Goal: Find specific page/section: Find specific page/section

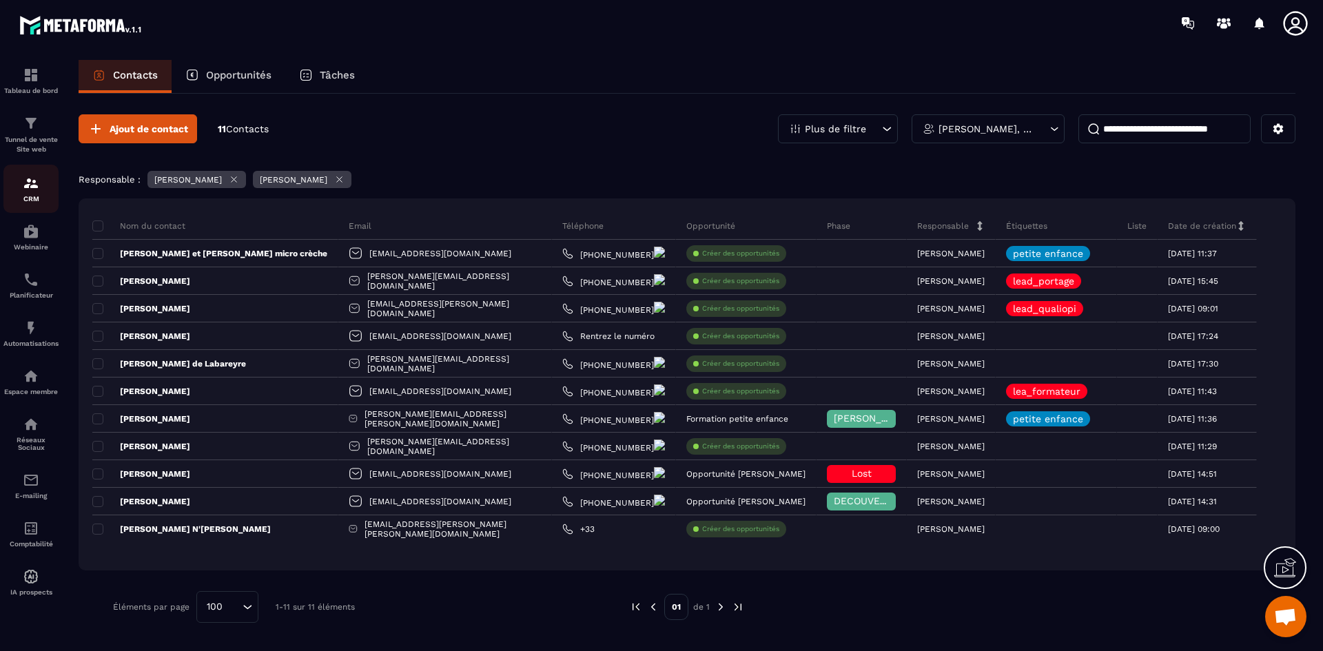
click at [34, 183] on img at bounding box center [31, 183] width 17 height 17
click at [345, 179] on icon at bounding box center [339, 179] width 10 height 10
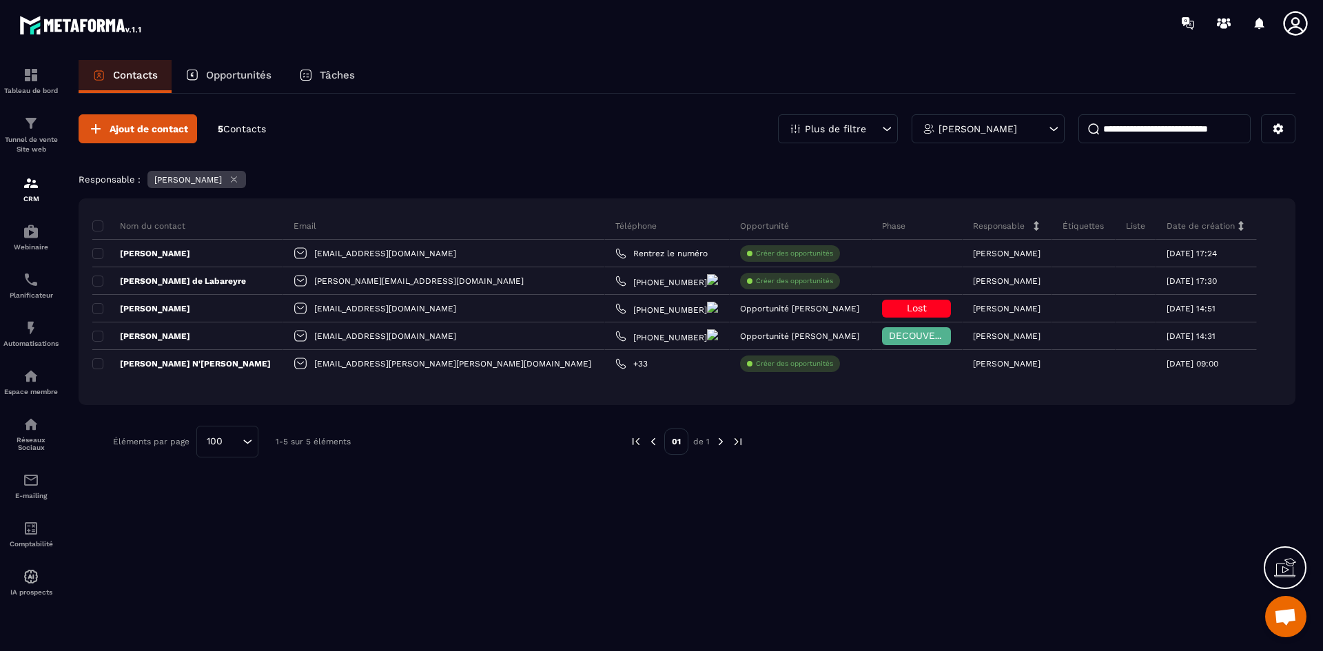
click at [239, 181] on icon at bounding box center [234, 179] width 10 height 10
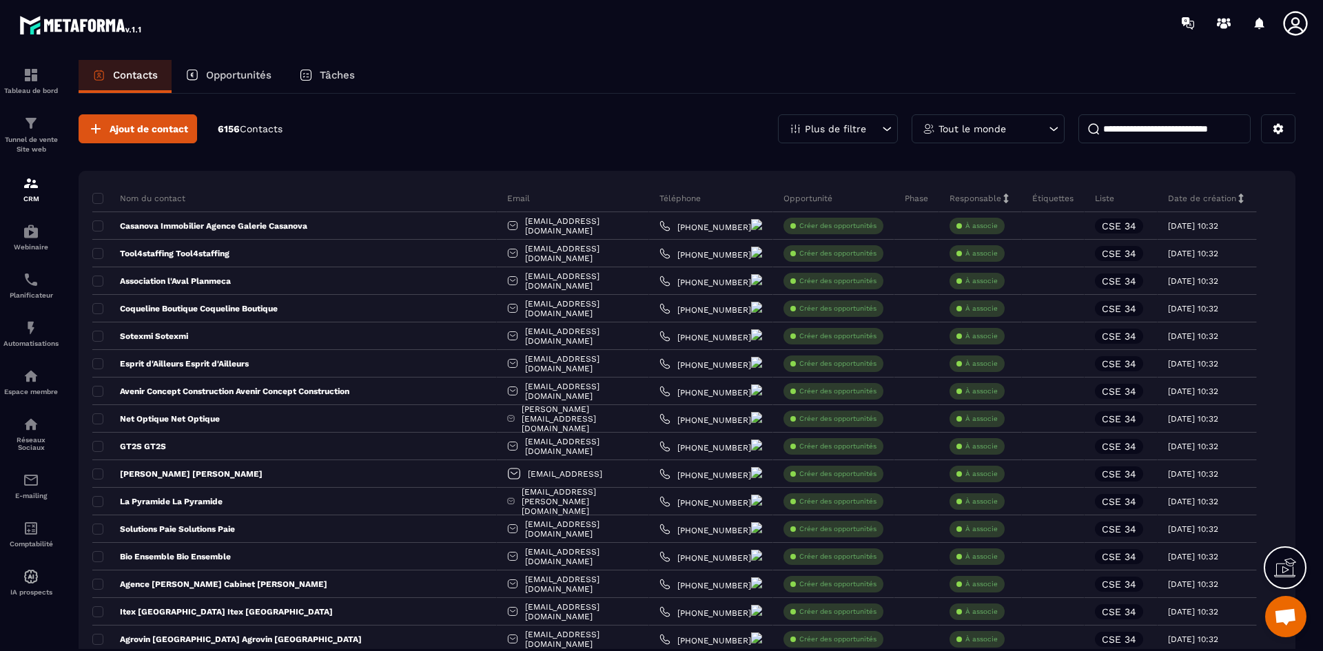
click at [1303, 19] on icon at bounding box center [1296, 24] width 28 height 28
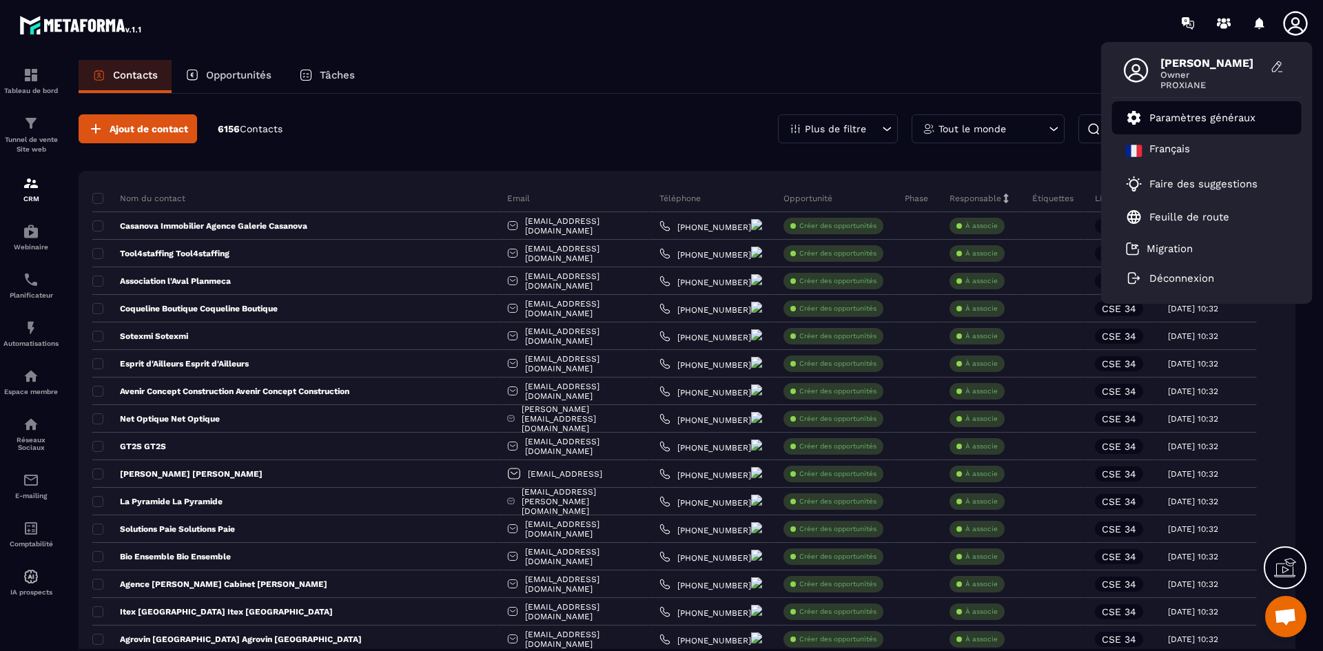
click at [1228, 101] on li "Paramètres généraux" at bounding box center [1208, 117] width 190 height 33
click at [1210, 127] on li "Paramètres généraux" at bounding box center [1208, 117] width 190 height 33
click at [1246, 112] on p "Paramètres généraux" at bounding box center [1203, 118] width 106 height 12
